Goal: Communication & Community: Answer question/provide support

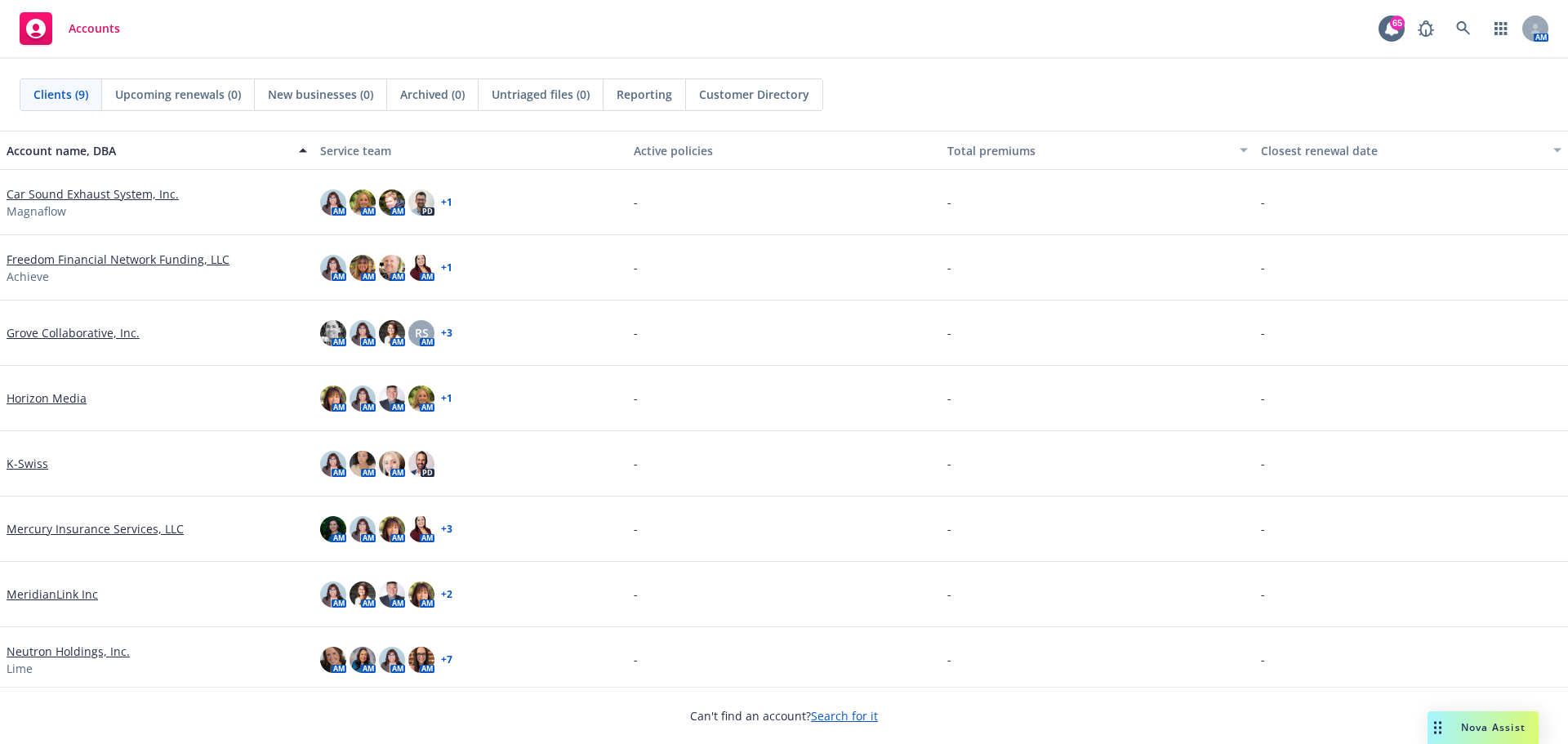
click at [1469, 735] on div "Nova Assist" at bounding box center [1484, 727] width 111 height 33
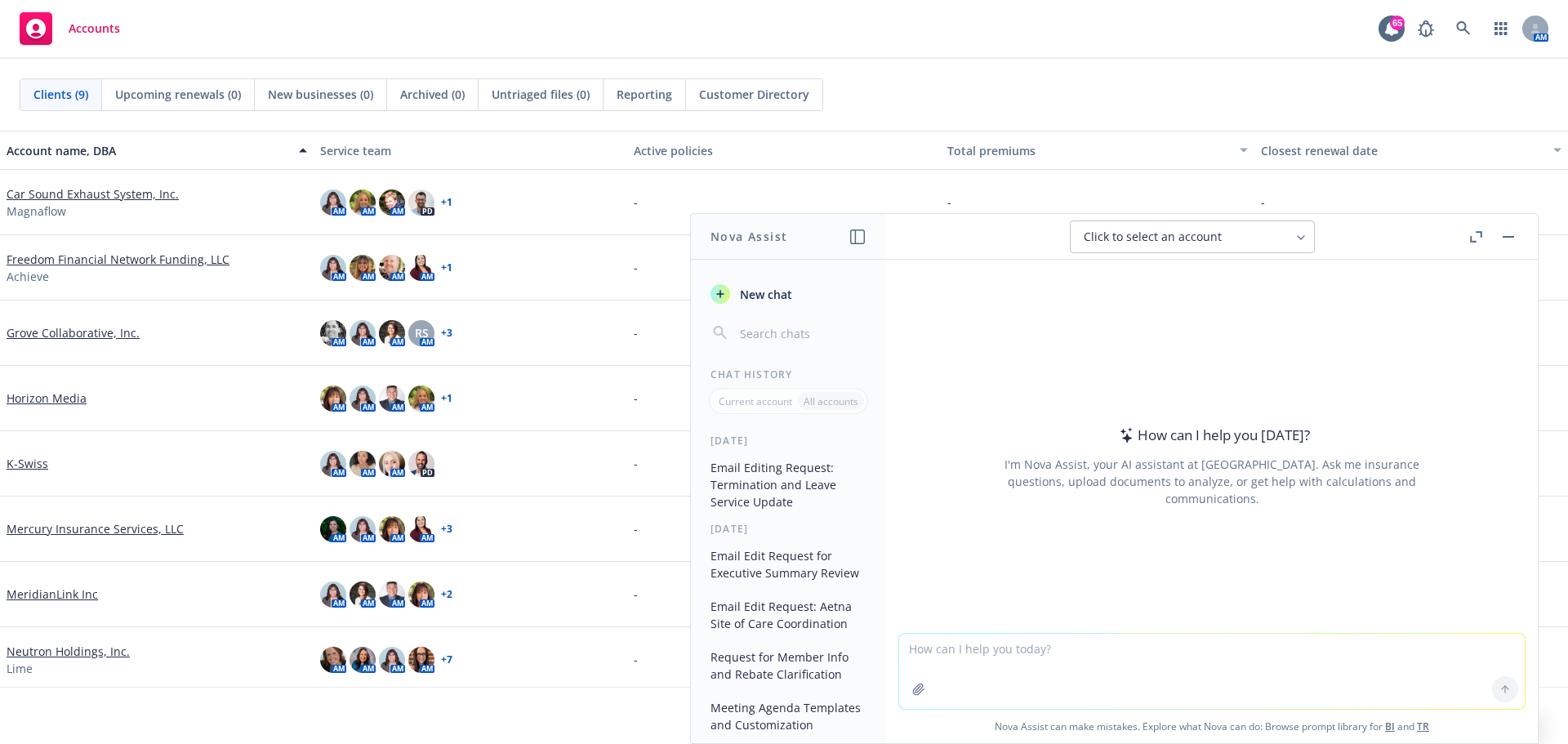
click at [1080, 649] on textarea at bounding box center [1211, 672] width 626 height 75
click at [1104, 647] on textarea "Create a roadmap for client changing from fully insured to self-funding" at bounding box center [1211, 671] width 626 height 77
click at [899, 643] on textarea "Create a roadmap for client changing medical plans from fully insured to self-f…" at bounding box center [1211, 671] width 626 height 77
type textarea "Please create a roadmap for client changing medical plans from fully insured to…"
click at [1502, 684] on icon at bounding box center [1505, 690] width 11 height 11
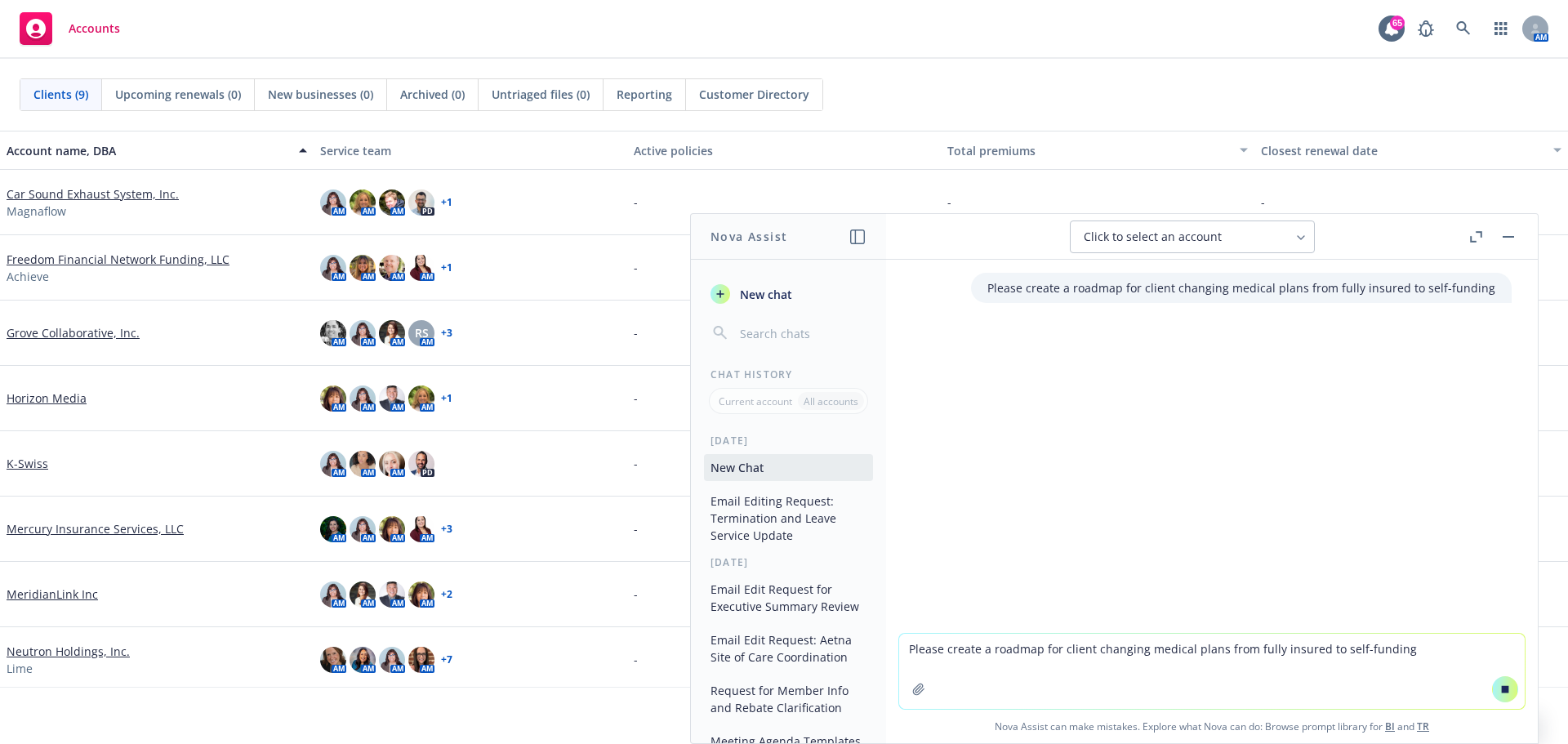
click at [1435, 691] on textarea "Please create a roadmap for client changing medical plans from fully insured to…" at bounding box center [1211, 672] width 626 height 75
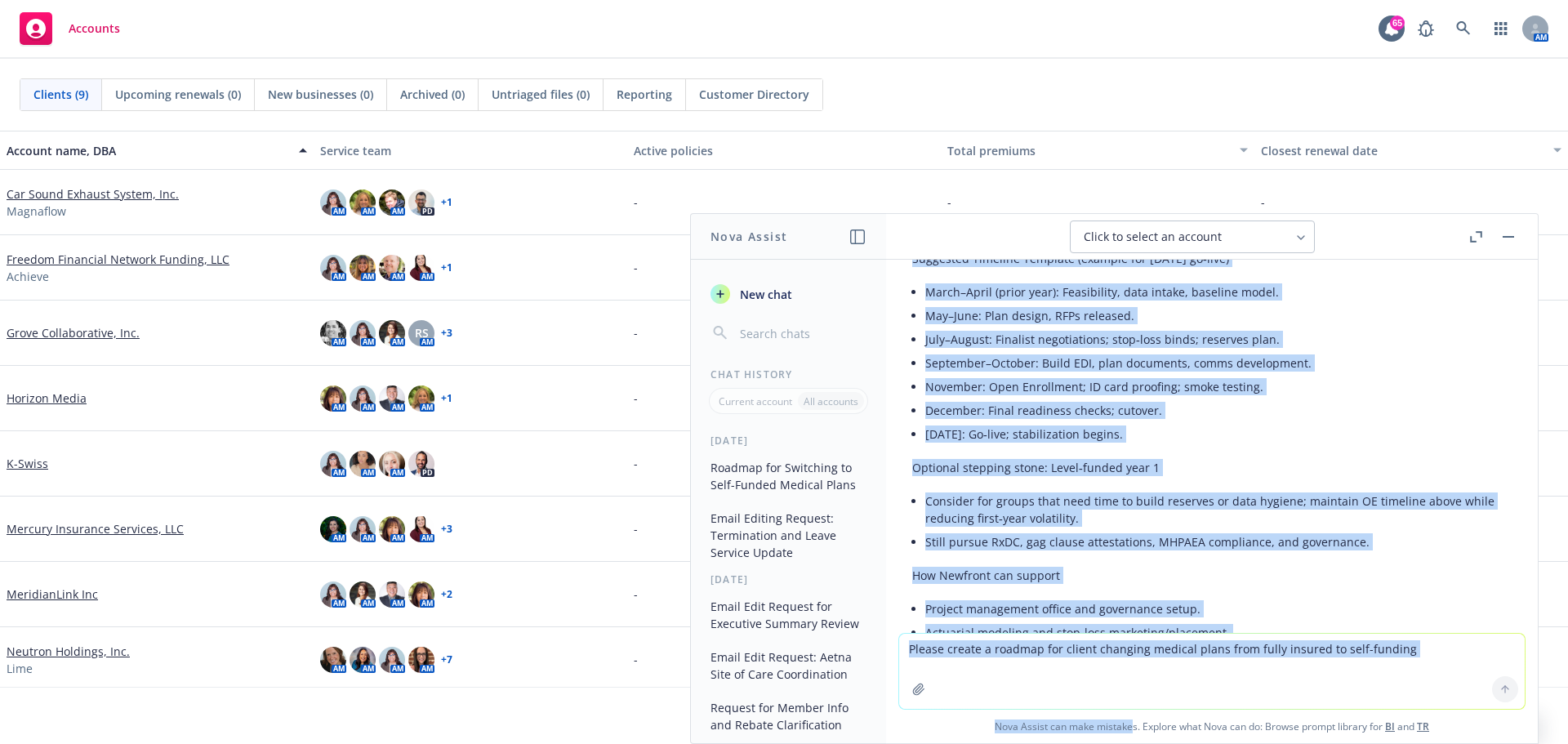
scroll to position [3702, 0]
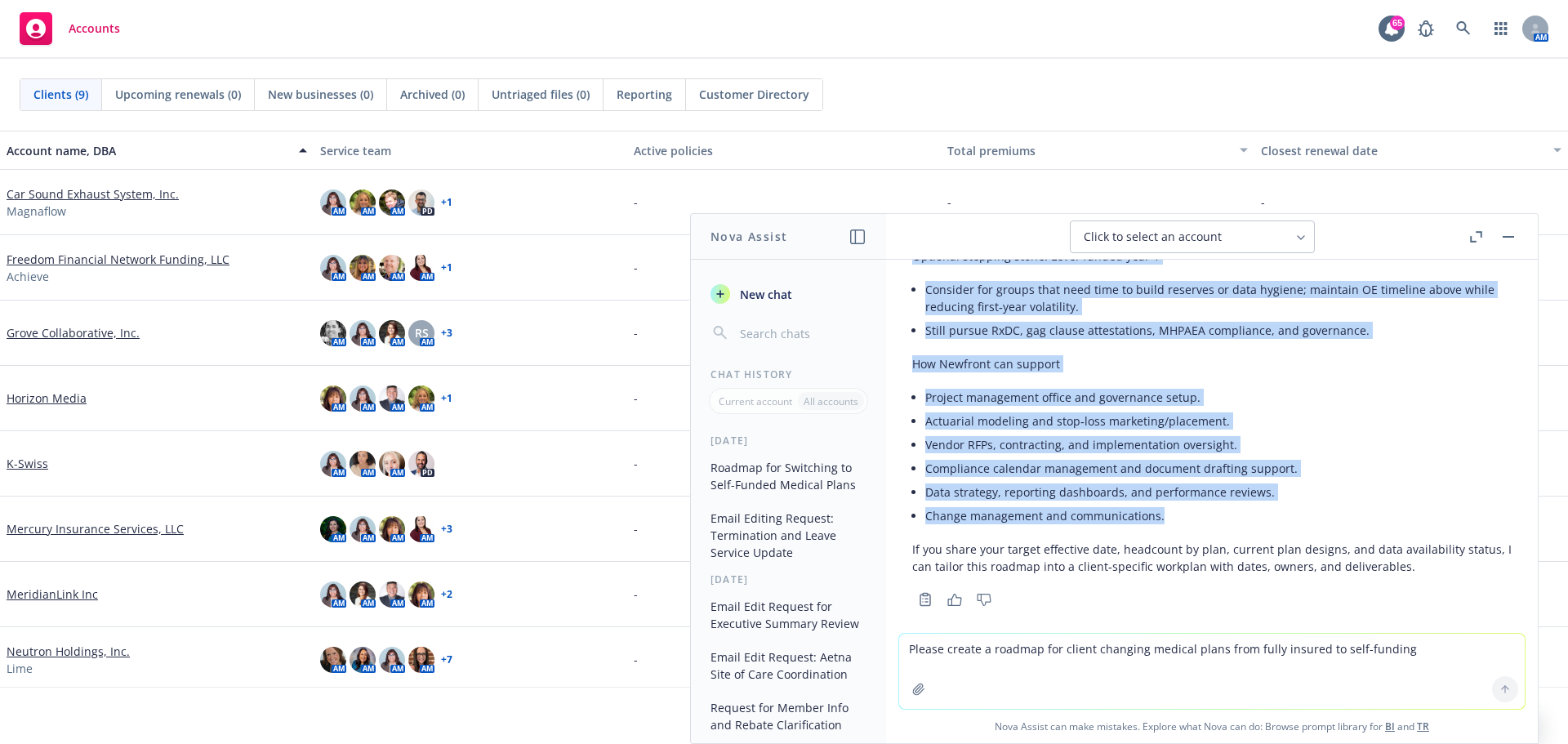
drag, startPoint x: 915, startPoint y: 336, endPoint x: 1305, endPoint y: 493, distance: 420.4
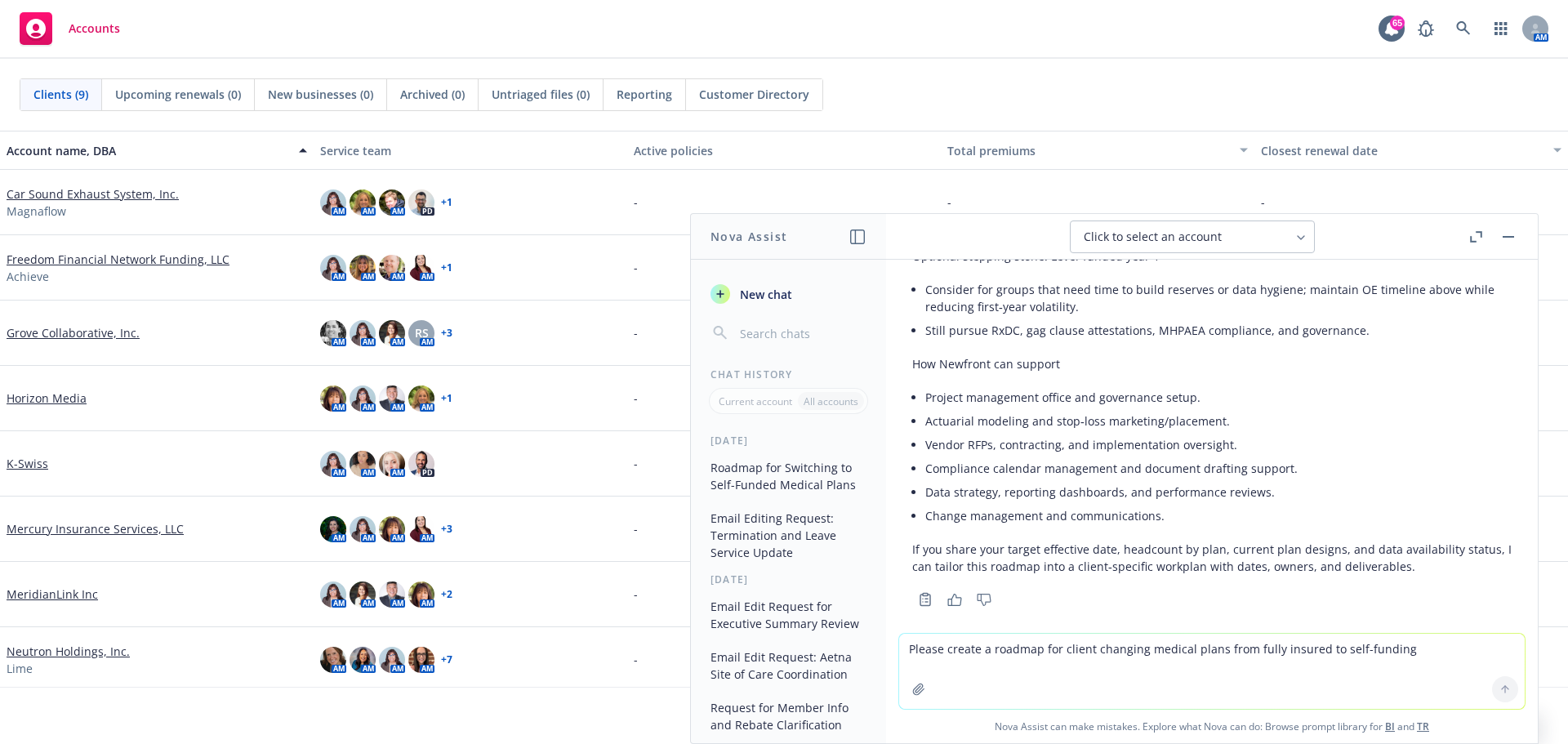
click at [1389, 653] on textarea "Please create a roadmap for client changing medical plans from fully insured to…" at bounding box center [1211, 672] width 626 height 75
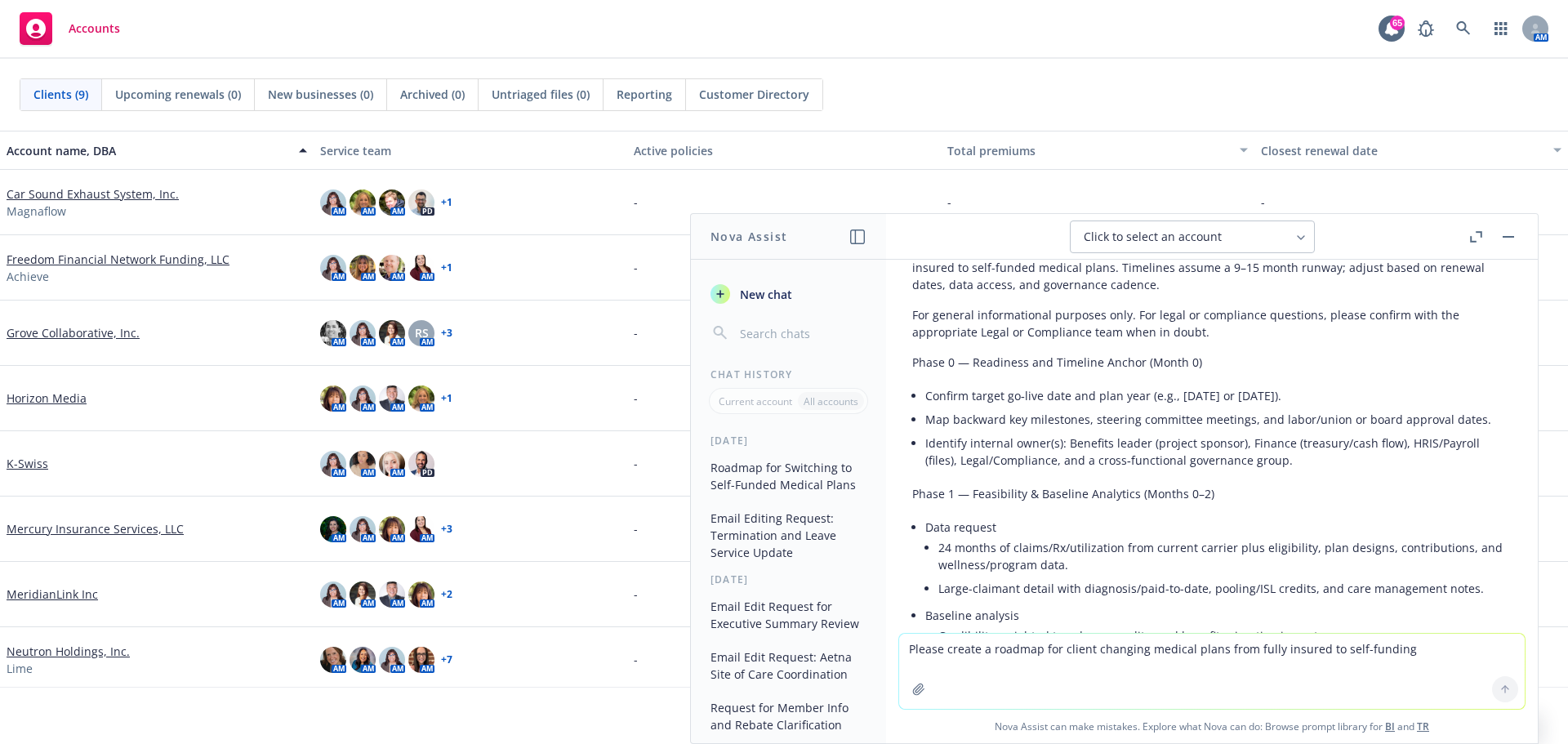
scroll to position [0, 0]
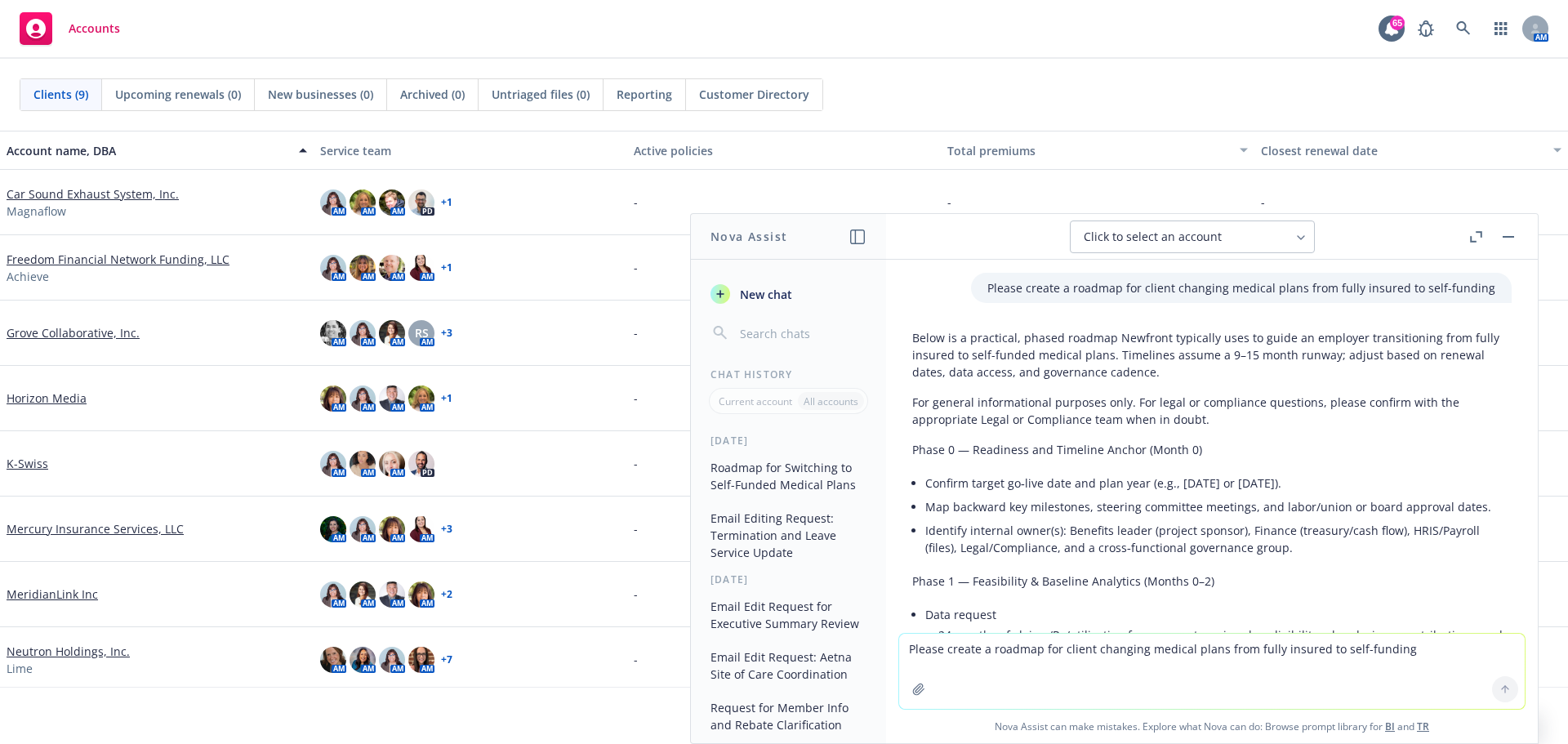
click at [915, 340] on p "Below is a practical, phased roadmap Newfront typically uses to guide an employ…" at bounding box center [1211, 355] width 600 height 52
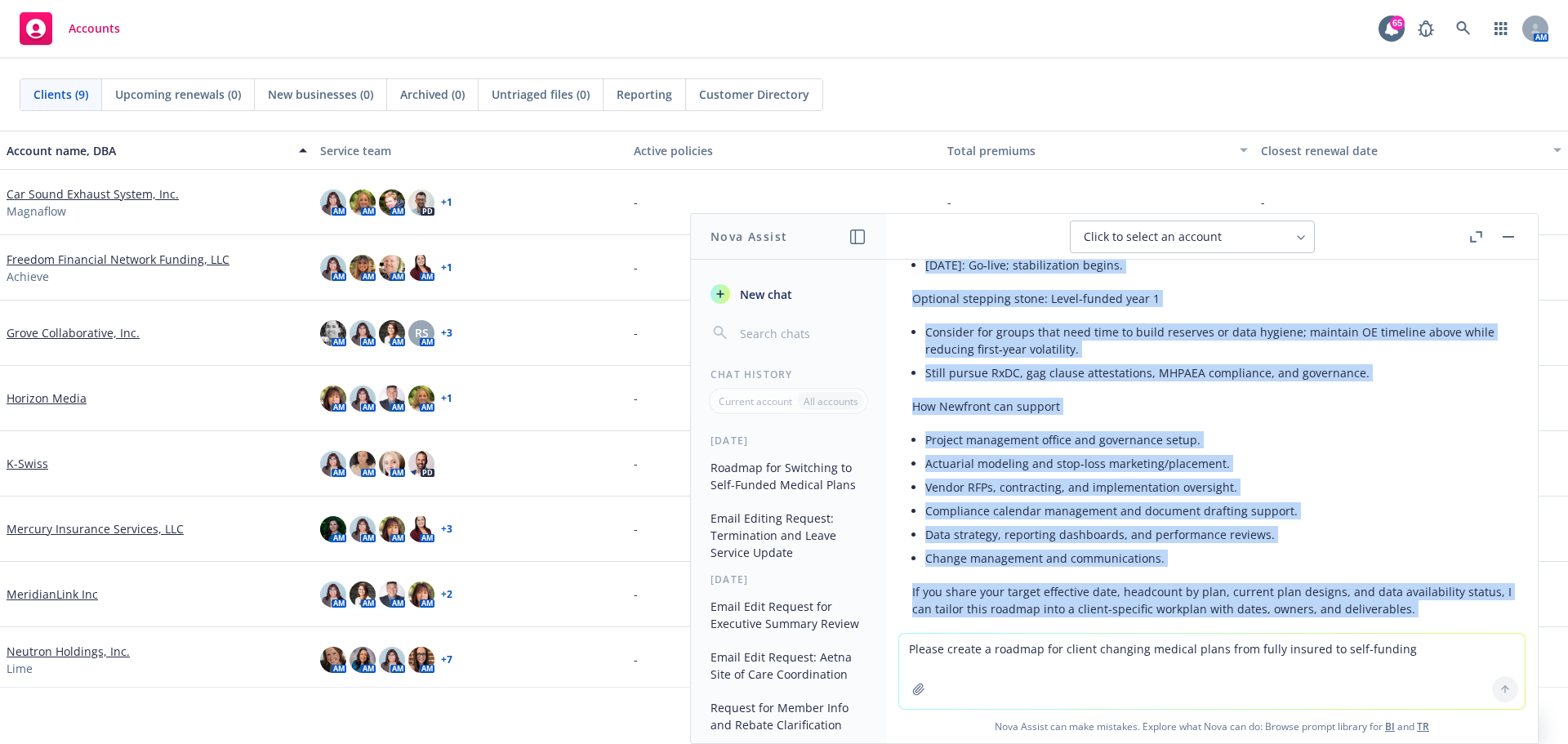
scroll to position [3702, 0]
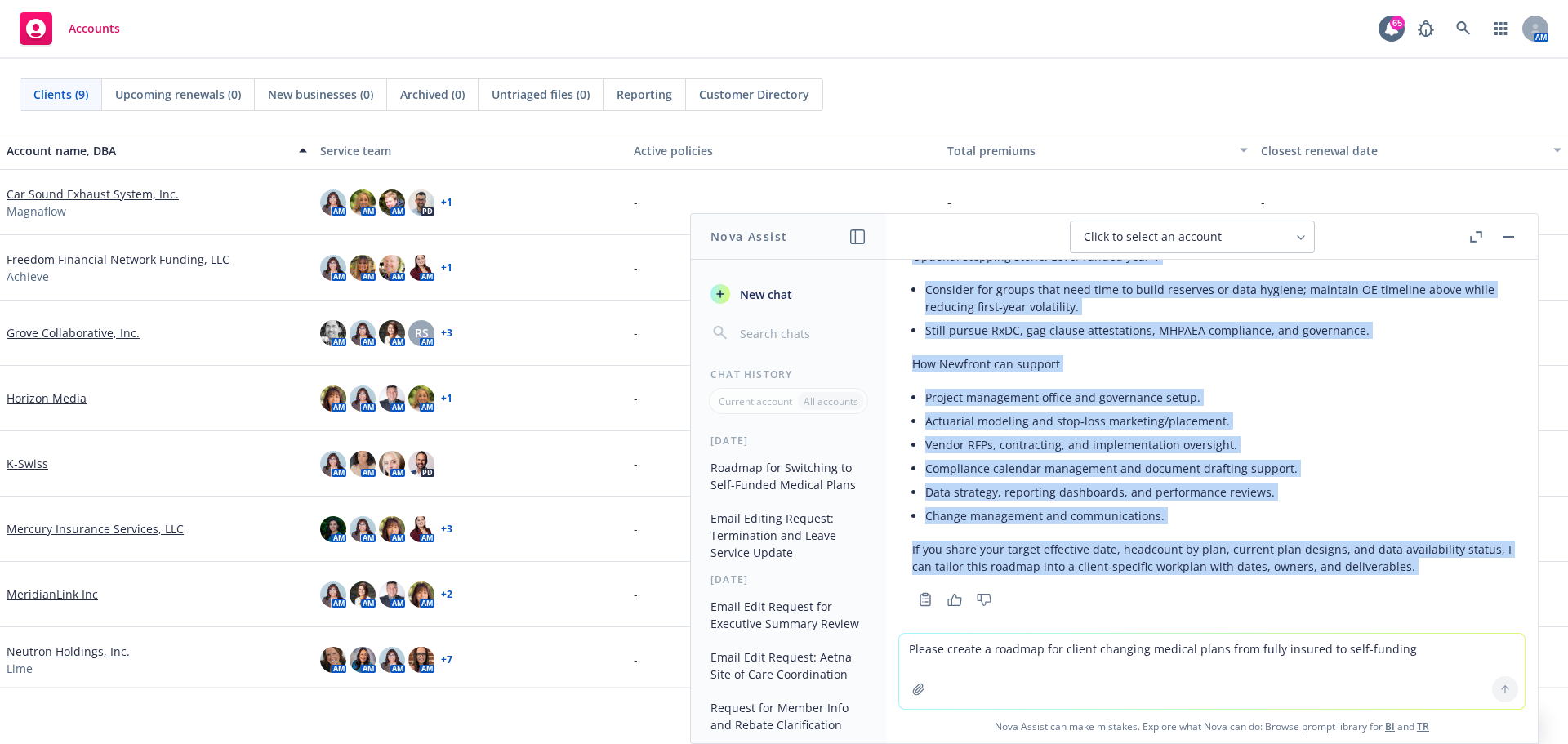
drag, startPoint x: 912, startPoint y: 340, endPoint x: 1056, endPoint y: 526, distance: 235.2
click at [1011, 674] on div "Please create a roadmap for client changing medical plans from fully insured to…" at bounding box center [1211, 501] width 652 height 483
copy div "Lorem ip d sitametco, adipis elitsed Doeiusmo temporinc utla et dolor ma aliqua…"
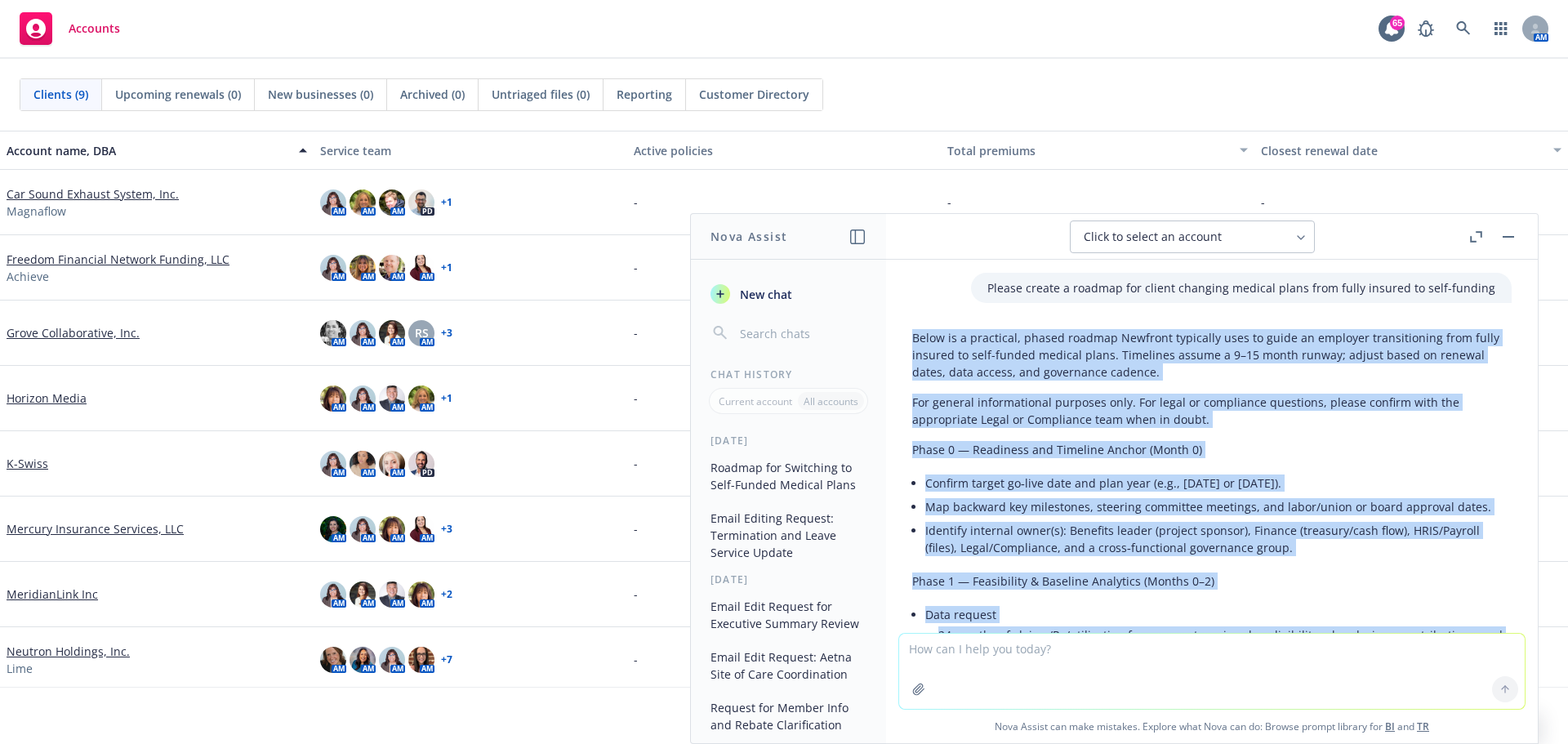
scroll to position [3702, 0]
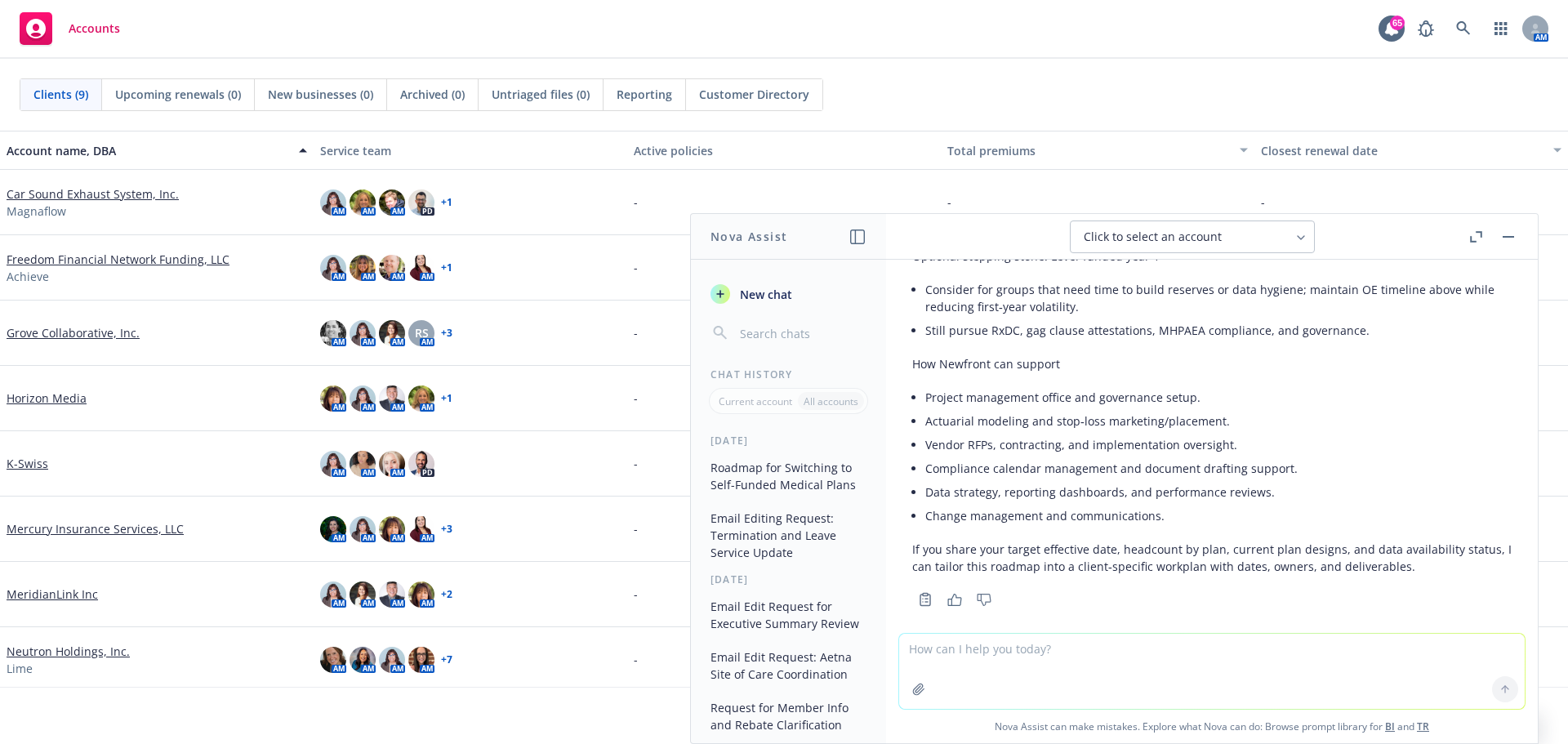
click at [1026, 658] on textarea at bounding box center [1211, 672] width 626 height 75
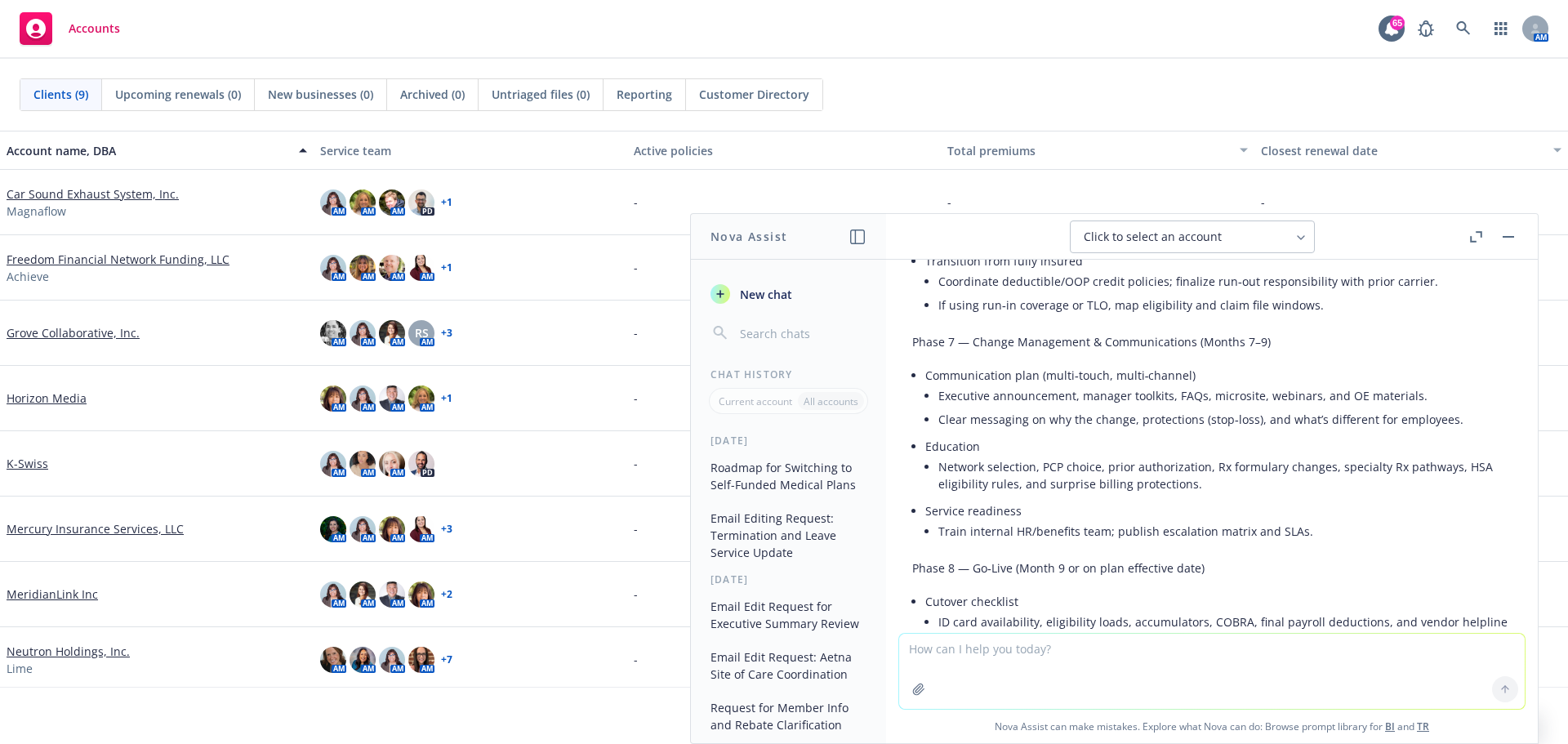
scroll to position [0, 0]
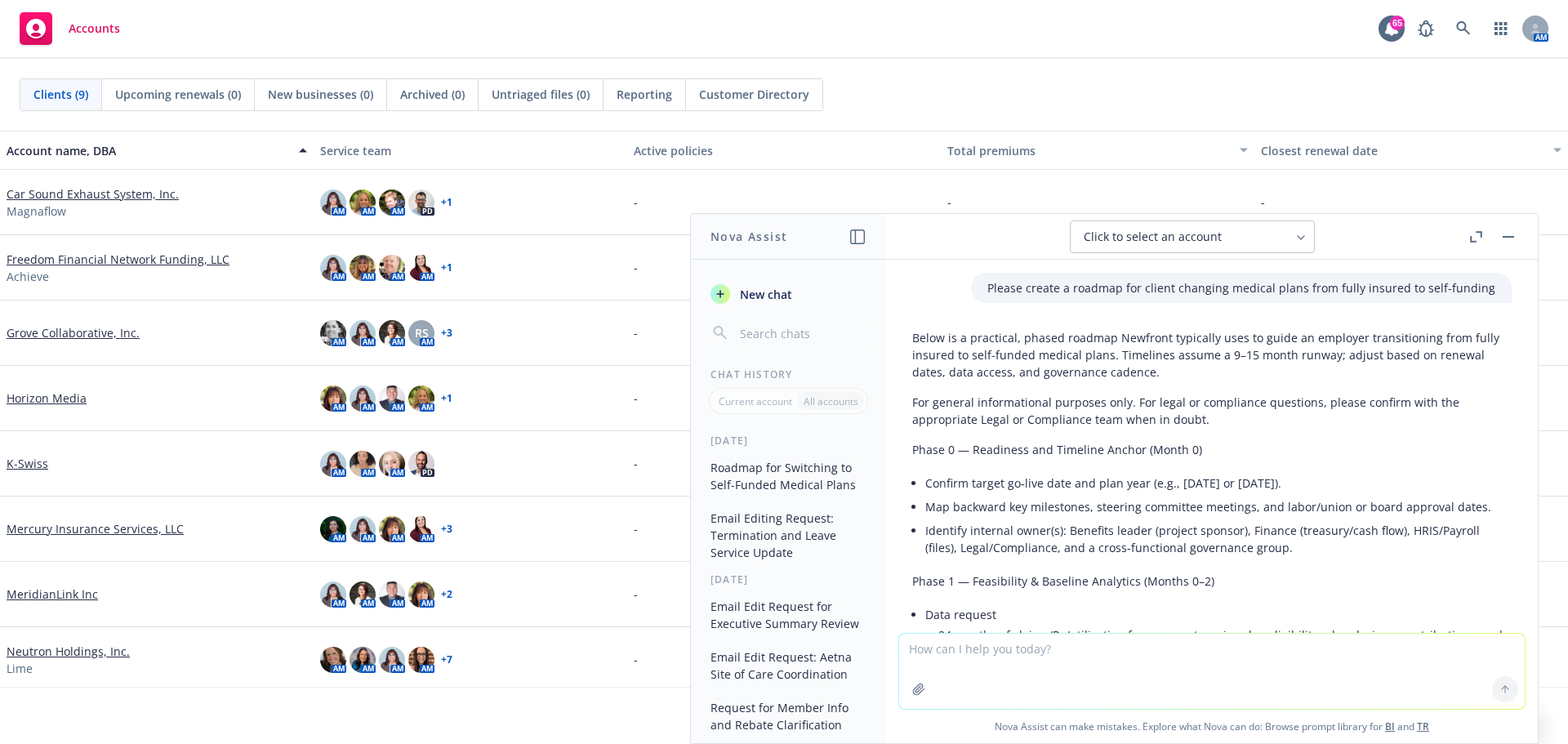
click at [754, 291] on span "New chat" at bounding box center [764, 295] width 55 height 17
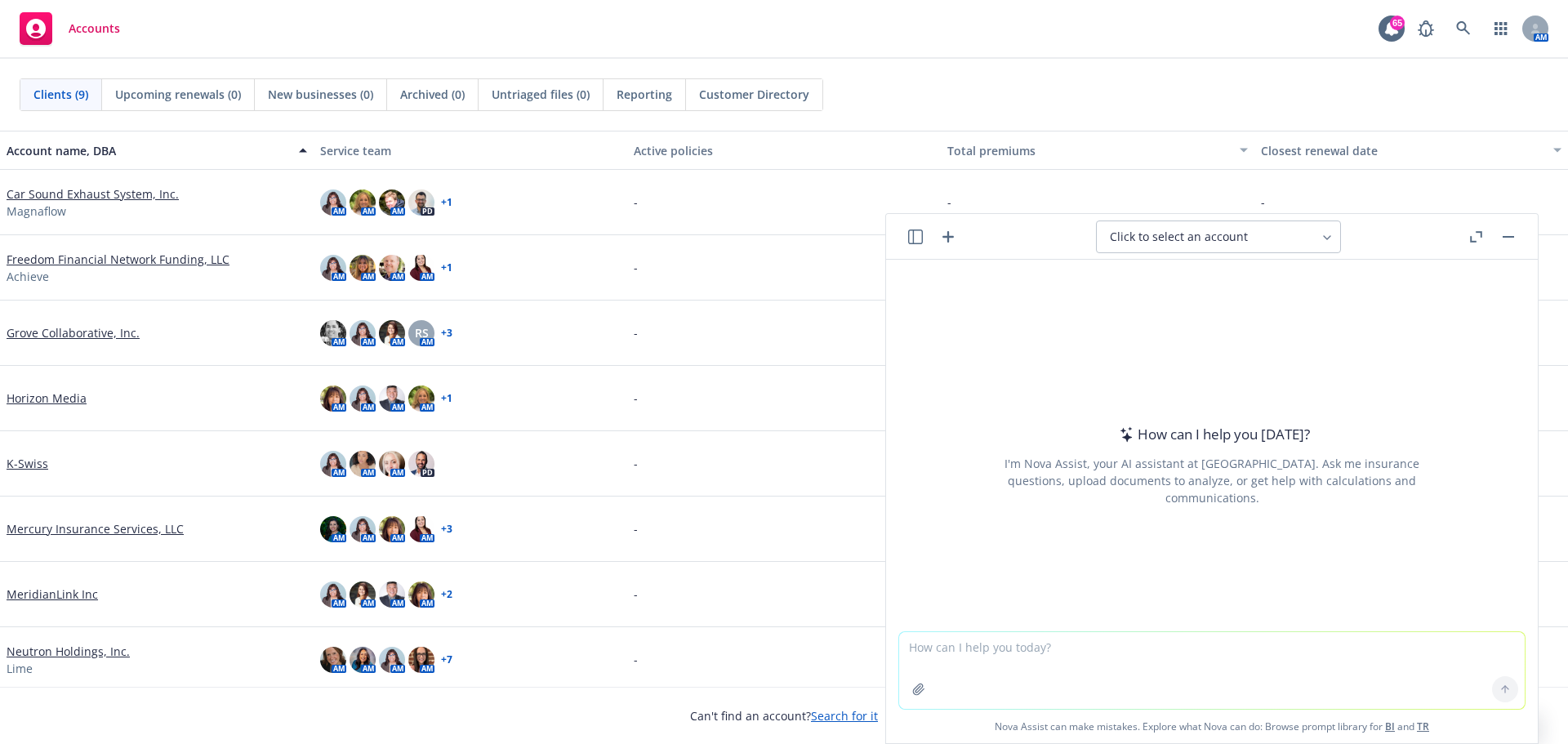
click at [1055, 653] on textarea at bounding box center [1211, 671] width 626 height 77
type textarea "Please edit email below"
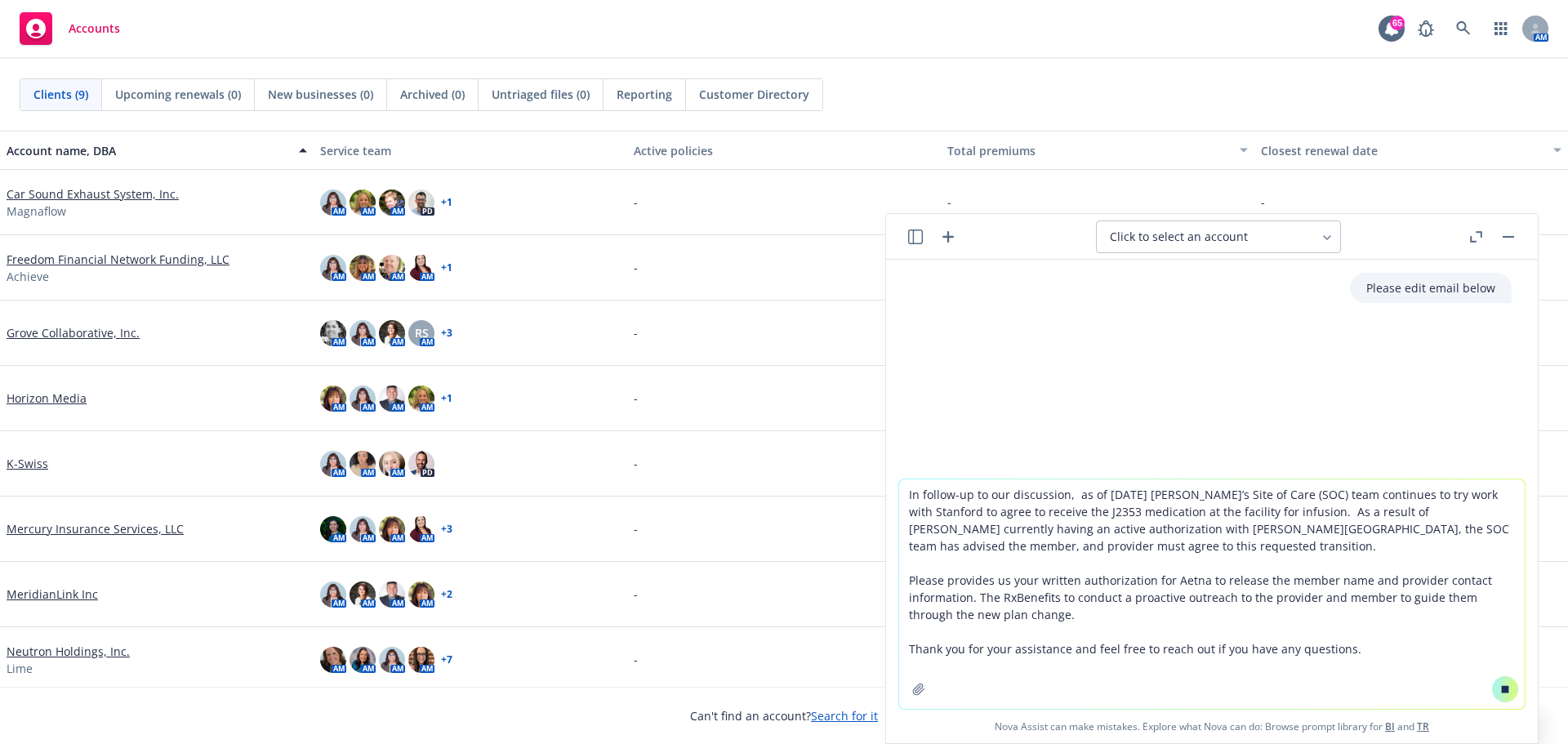
type textarea "In follow-up to our discussion, as of Friday Aetna’s Site of Care (SOC) team co…"
click at [1502, 682] on button at bounding box center [1505, 690] width 26 height 26
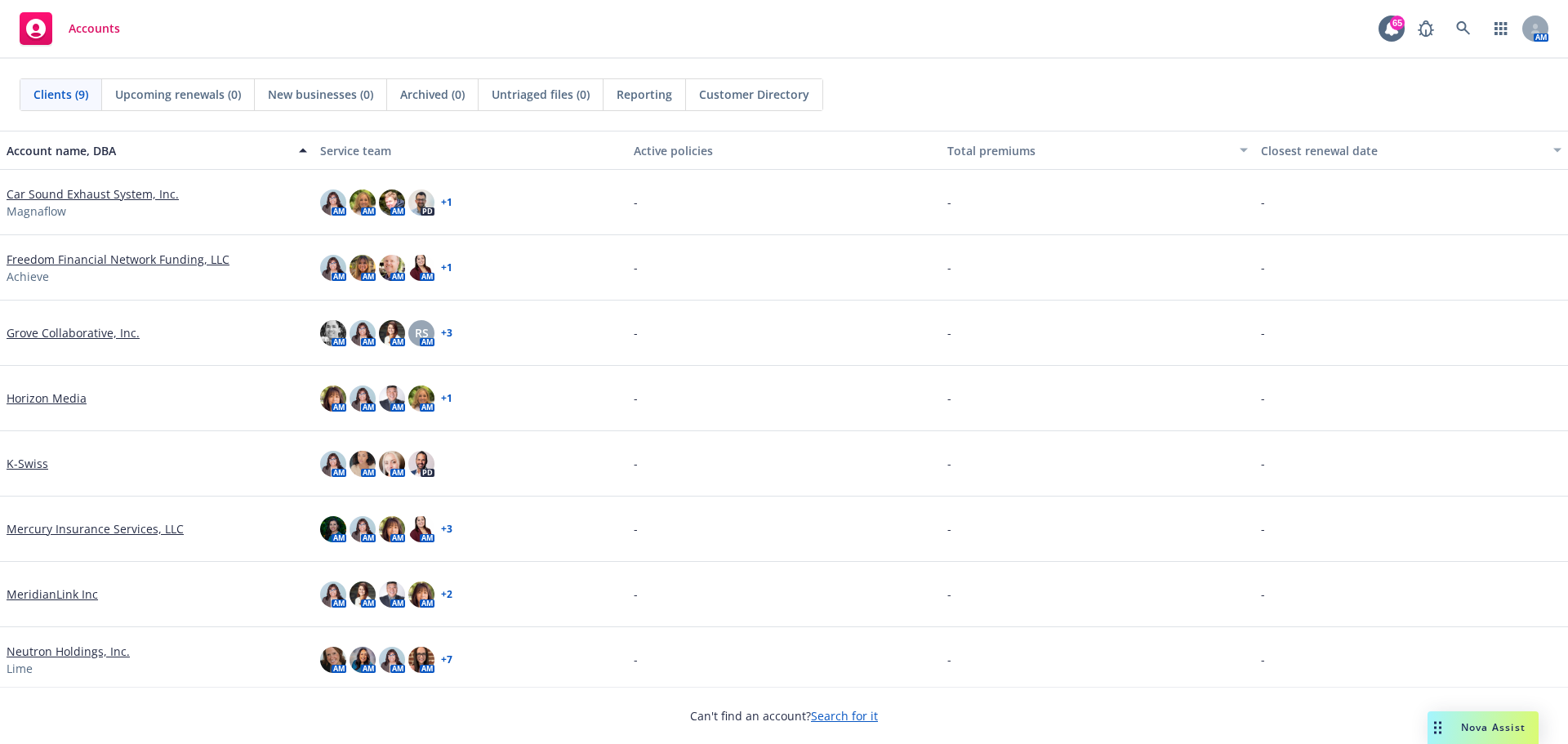
click at [1461, 727] on span "Nova Assist" at bounding box center [1493, 727] width 65 height 14
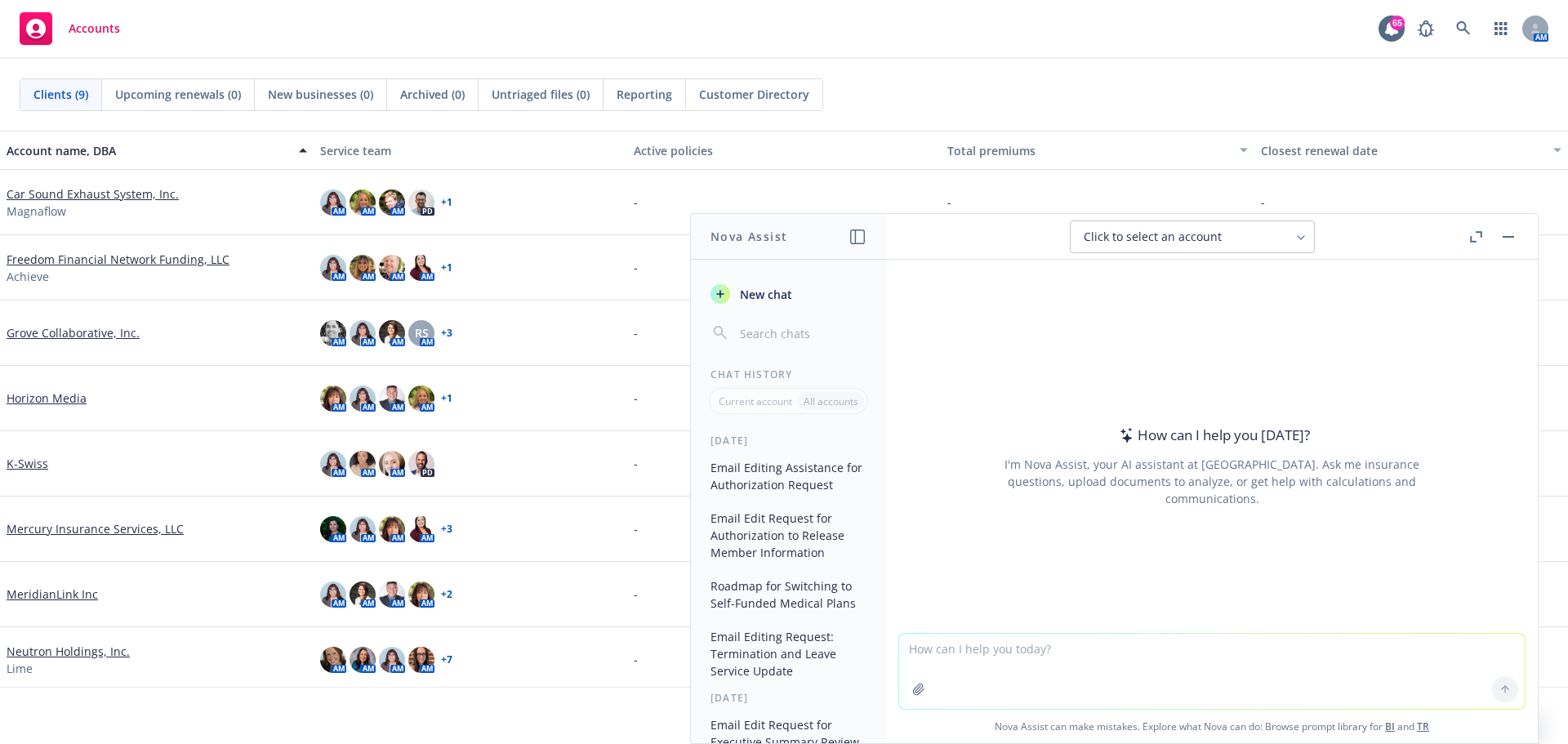
click at [751, 294] on span "New chat" at bounding box center [764, 295] width 55 height 17
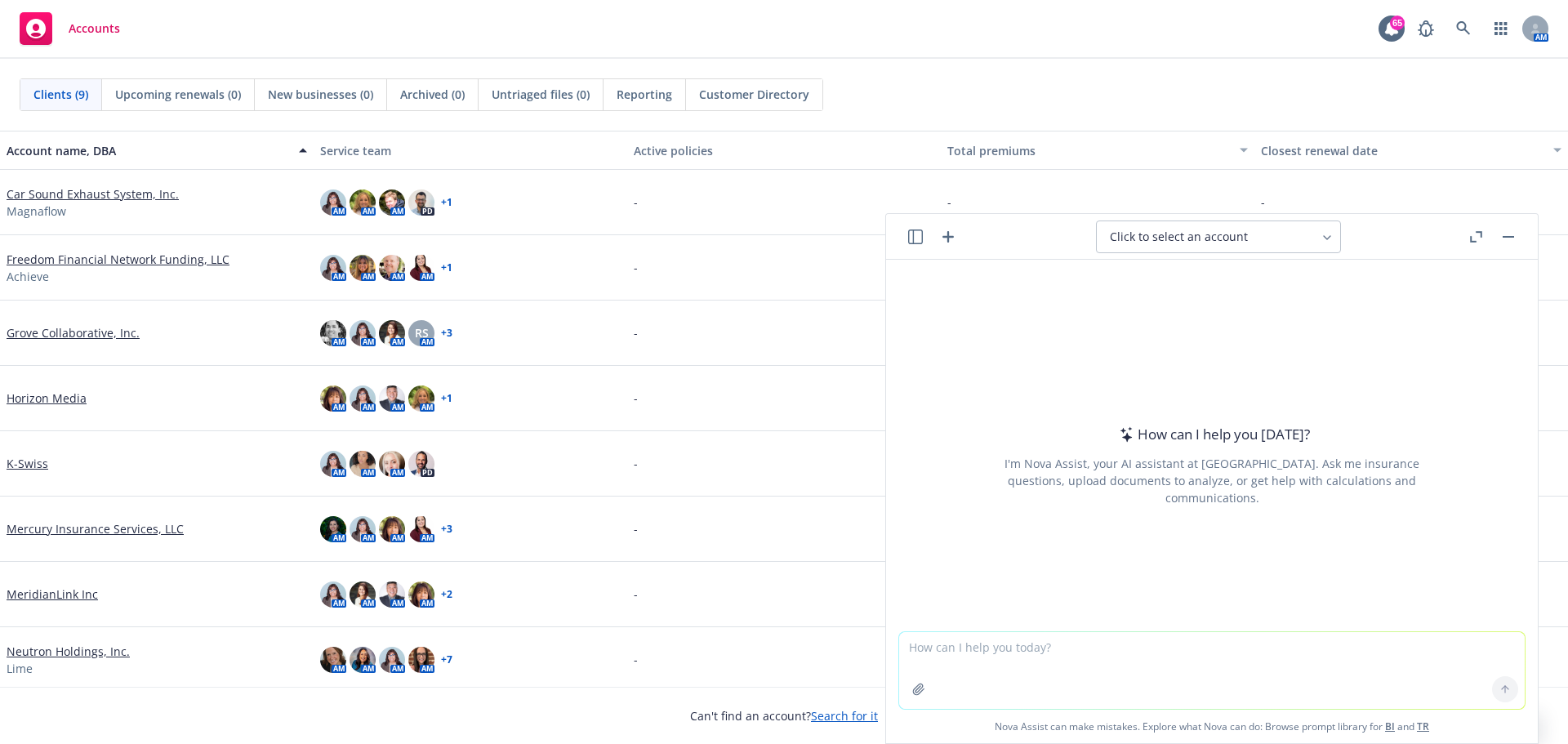
click at [1138, 676] on textarea at bounding box center [1211, 671] width 626 height 77
type textarea "please edit email below"
click at [1492, 691] on button at bounding box center [1505, 690] width 26 height 26
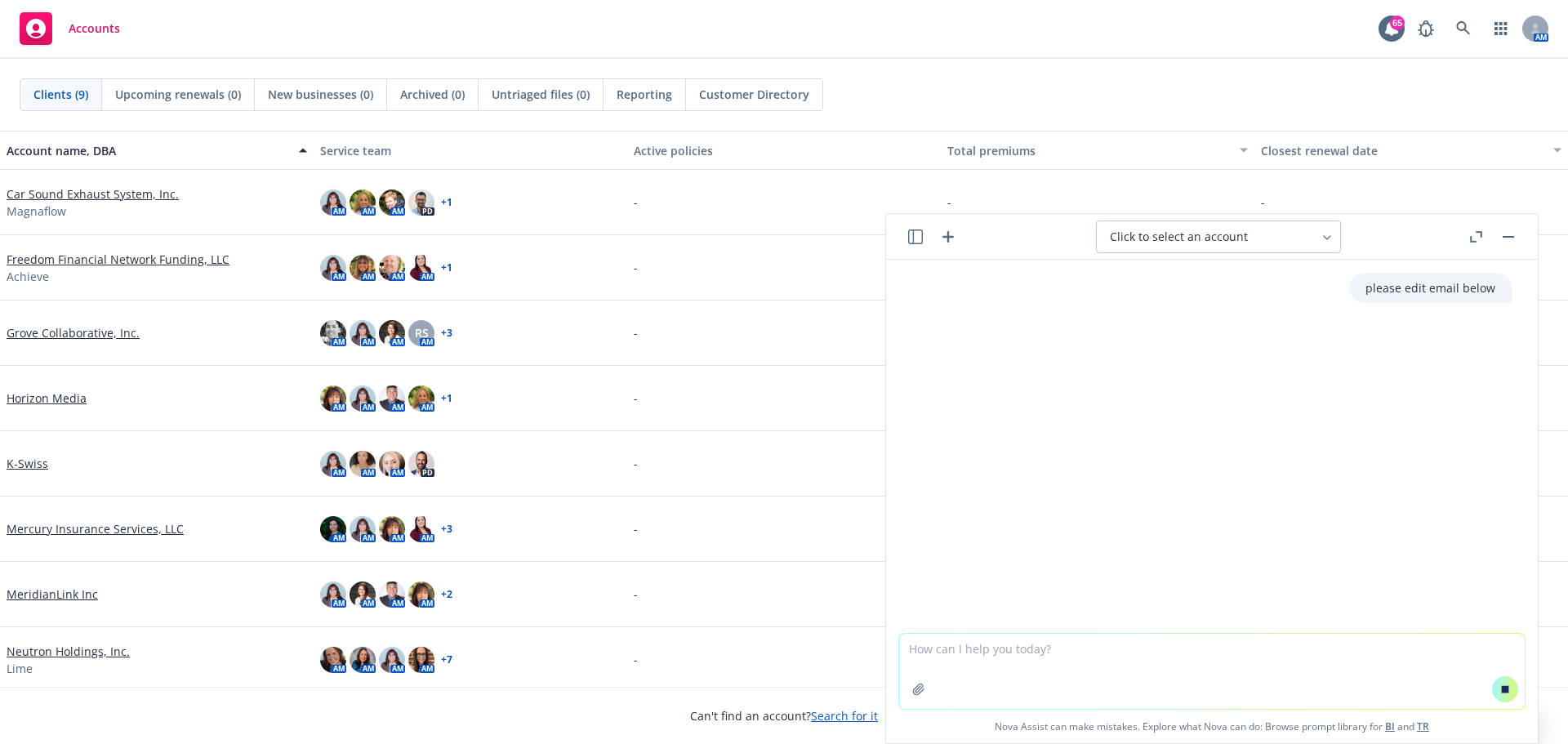
paste textarea "In follow-up to our discussion, as of Friday Aetna’s Site of Care (SOC) team co…"
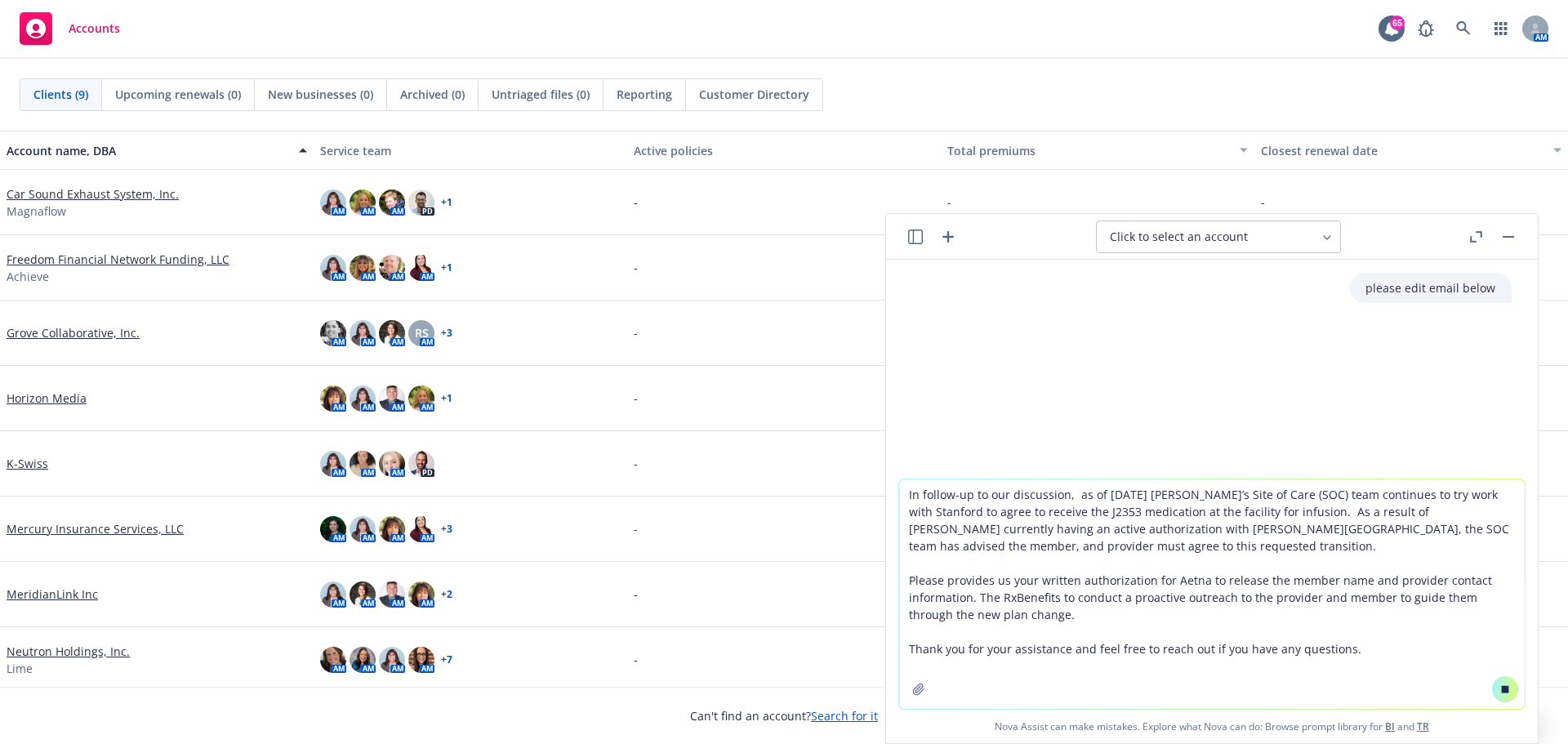
type textarea "In follow-up to our discussion, as of Friday Aetna’s Site of Care (SOC) team co…"
click at [1502, 688] on icon at bounding box center [1506, 689] width 8 height 8
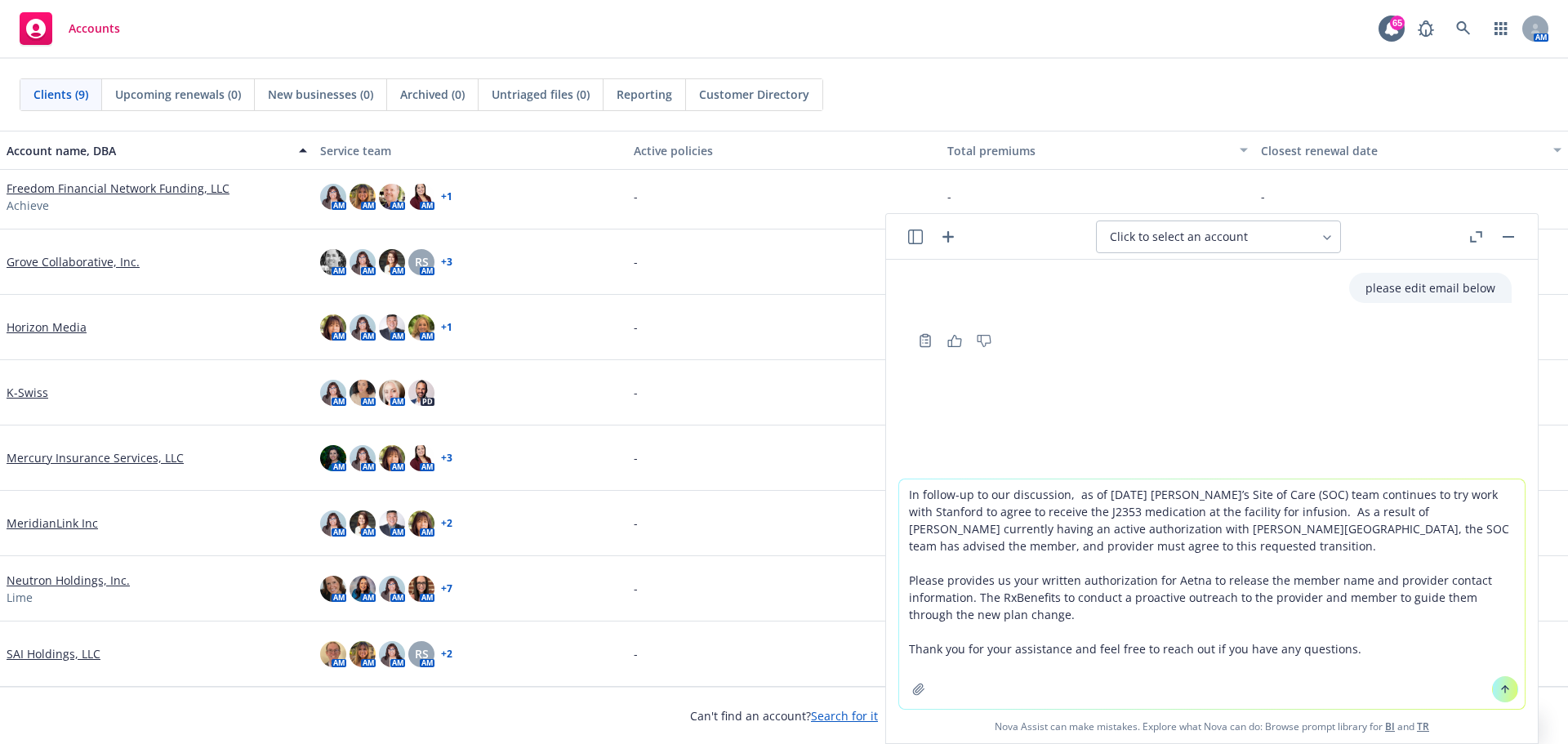
click at [1499, 694] on icon at bounding box center [1505, 690] width 11 height 11
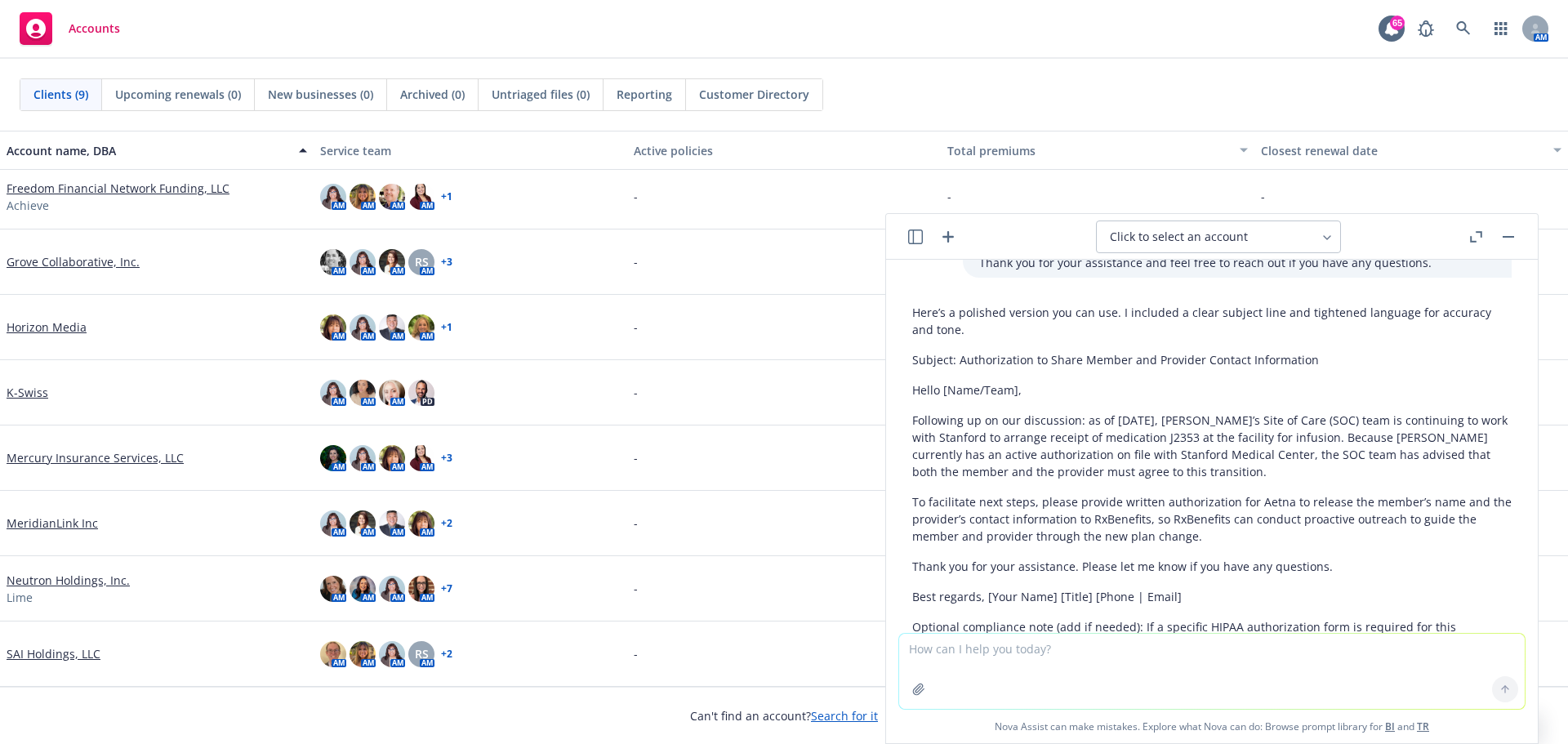
scroll to position [333, 0]
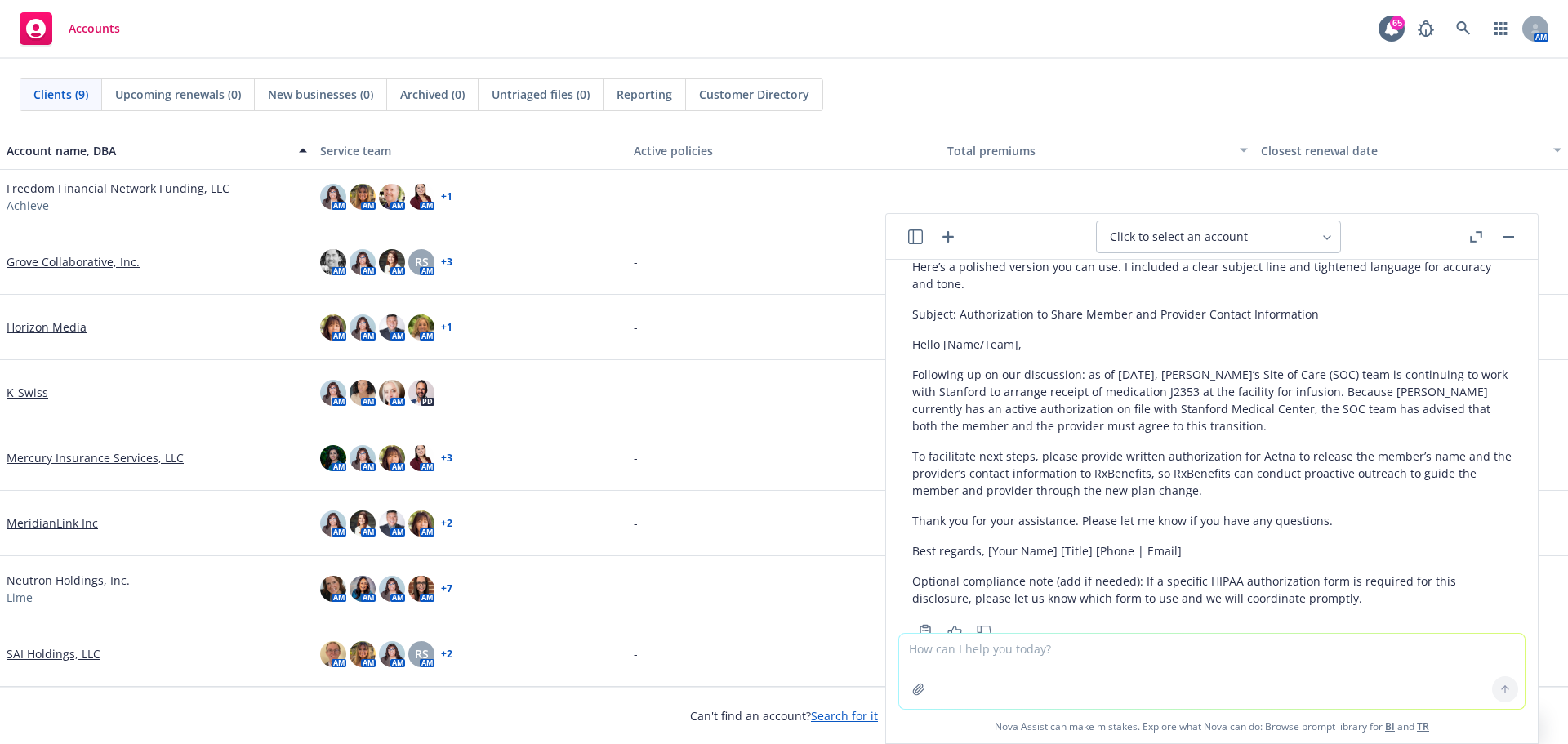
click at [925, 366] on p "Following up on our discussion: as of Friday, Aetna’s Site of Care (SOC) team i…" at bounding box center [1211, 400] width 600 height 68
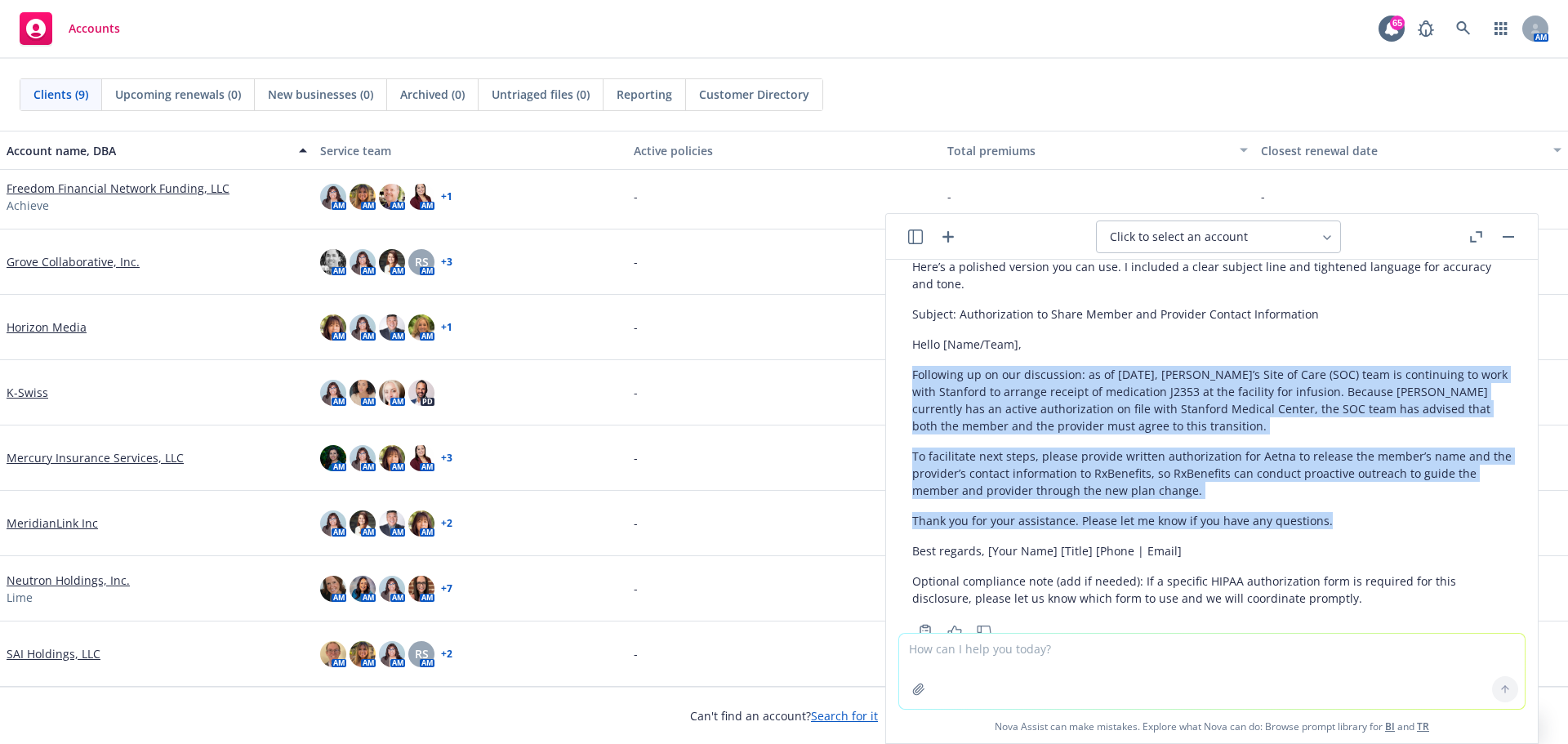
drag, startPoint x: 914, startPoint y: 357, endPoint x: 1371, endPoint y: 501, distance: 479.2
click at [1371, 501] on div "Here’s a polished version you can use. I included a clear subject line and tigh…" at bounding box center [1211, 433] width 600 height 362
copy div "Following up on our discussion: as of Friday, Aetna’s Site of Care (SOC) team i…"
drag, startPoint x: 1340, startPoint y: 695, endPoint x: 1393, endPoint y: 686, distance: 53.8
click at [1340, 695] on textarea at bounding box center [1211, 672] width 626 height 75
